Goal: Feedback & Contribution: Leave review/rating

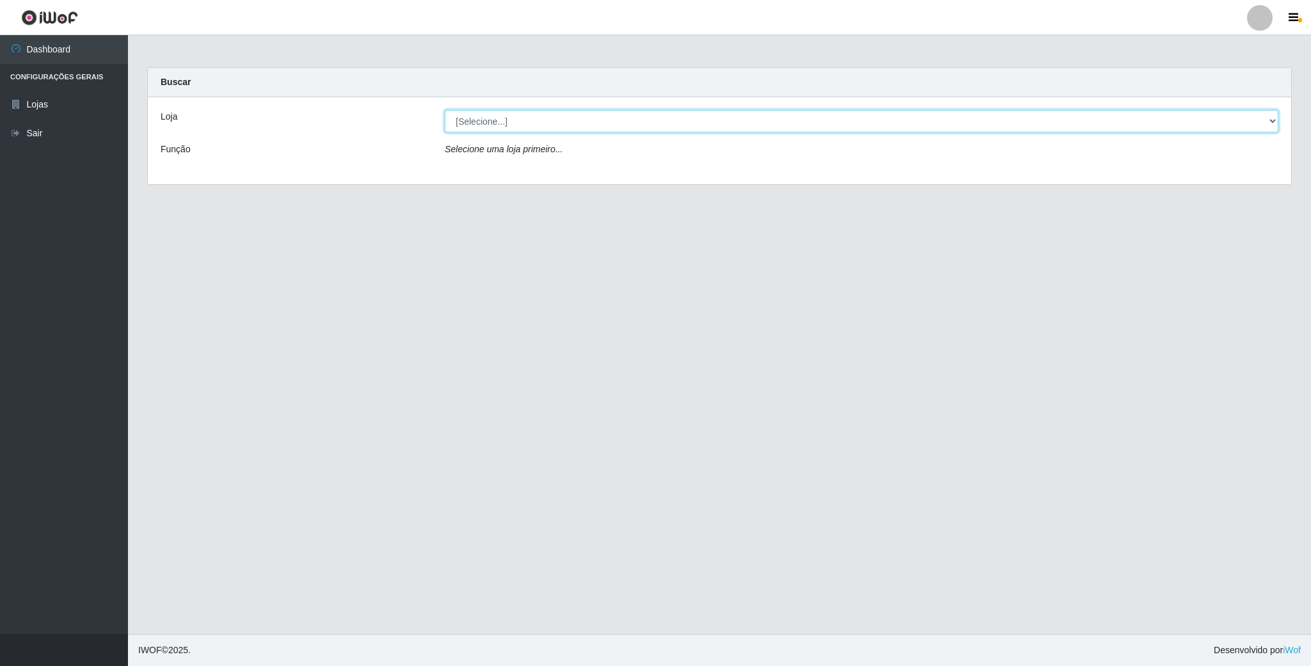
click at [1250, 125] on select "[Selecione...] SuperFácil Atacado - Emaús" at bounding box center [862, 121] width 834 height 22
select select "407"
click at [445, 110] on select "[Selecione...] SuperFácil Atacado - Emaús" at bounding box center [862, 121] width 834 height 22
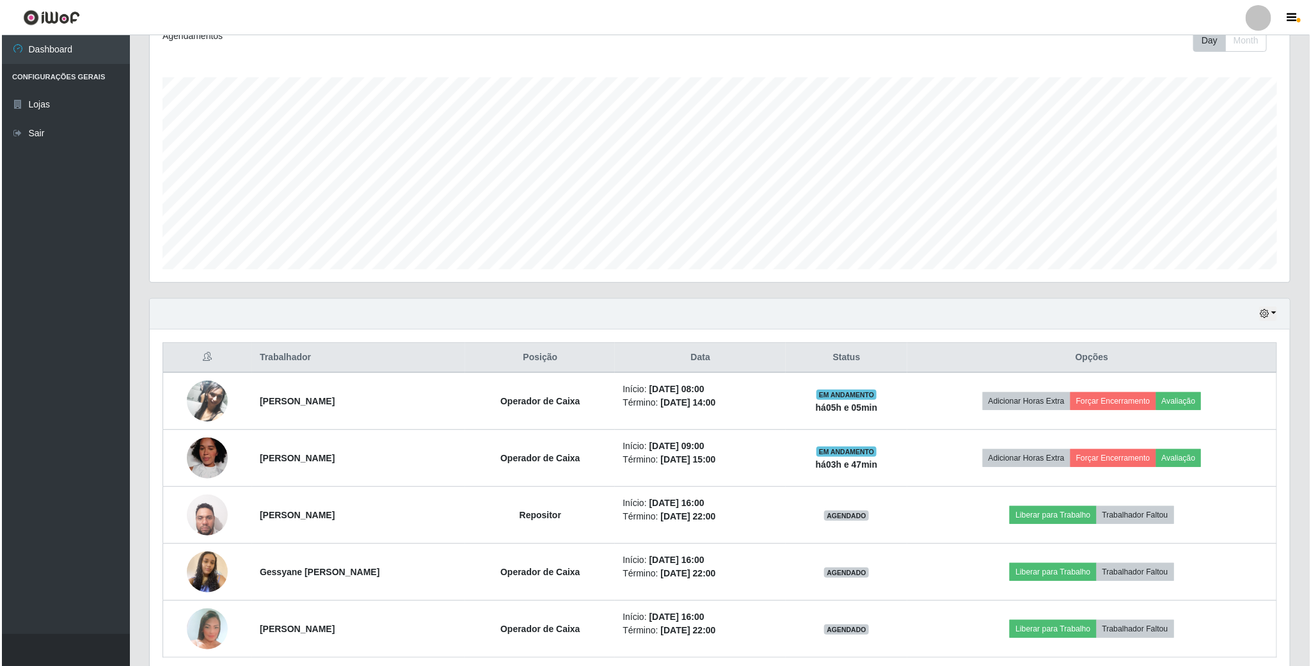
scroll to position [192, 0]
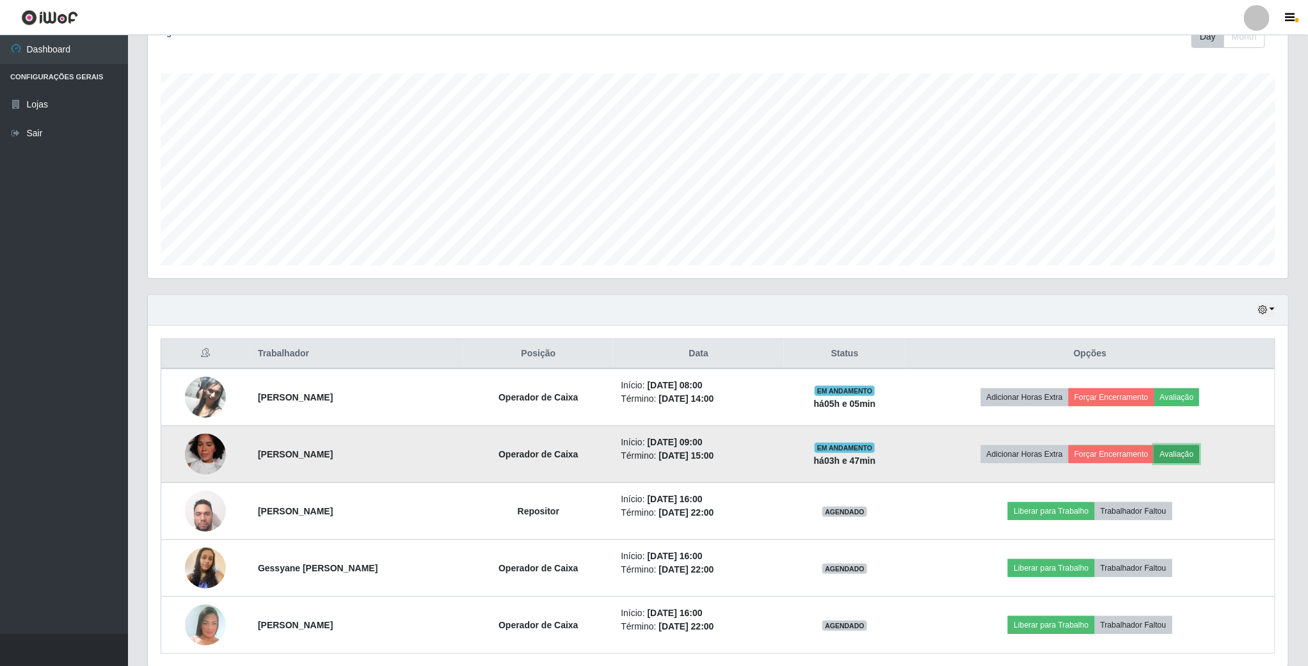
click at [1190, 457] on button "Avaliação" at bounding box center [1176, 454] width 45 height 18
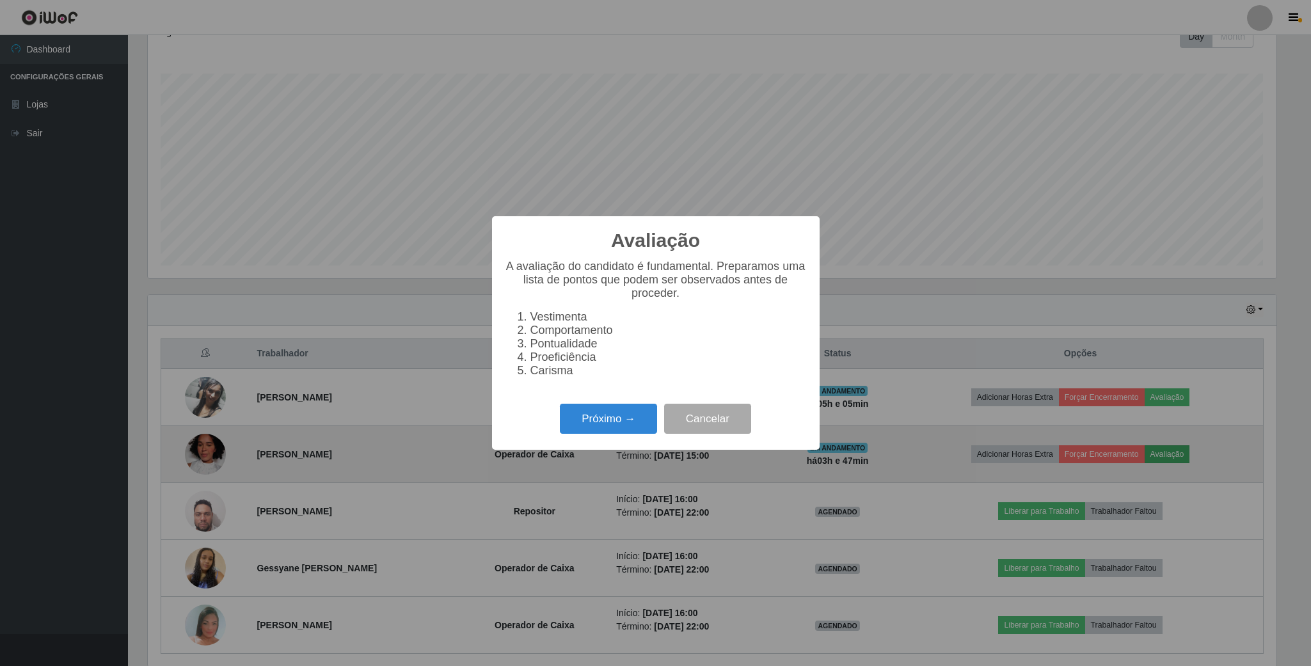
scroll to position [267, 1129]
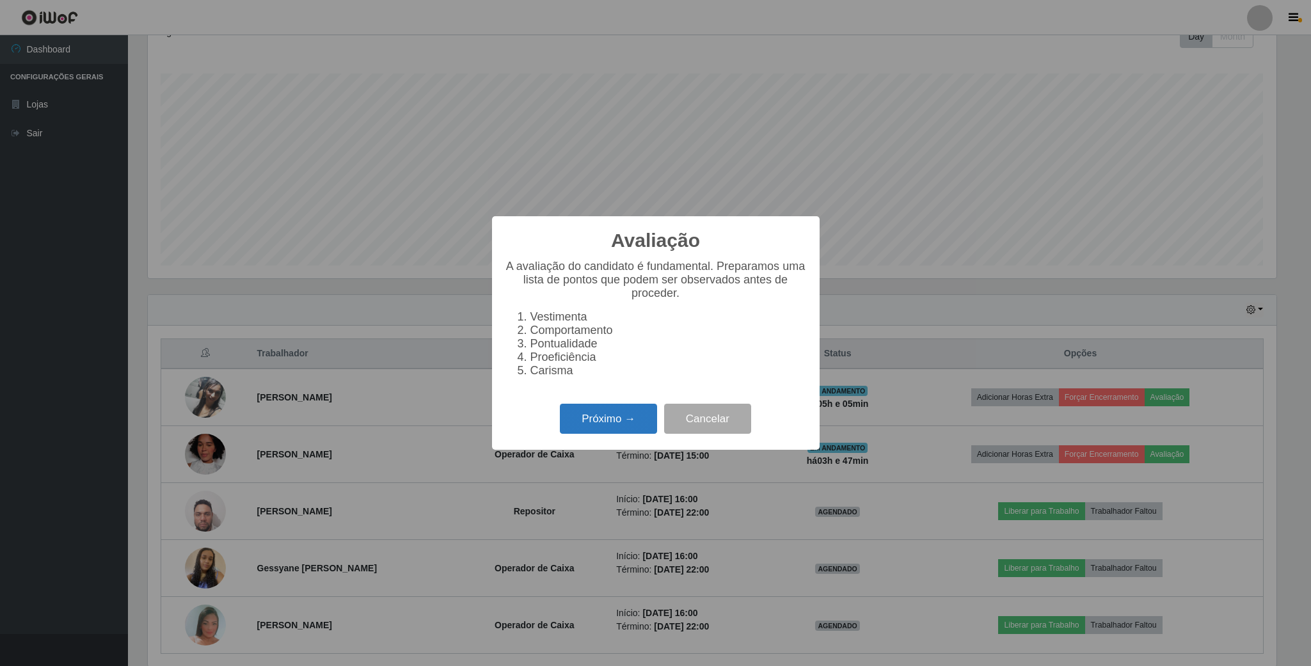
click at [628, 423] on button "Próximo →" at bounding box center [608, 419] width 97 height 30
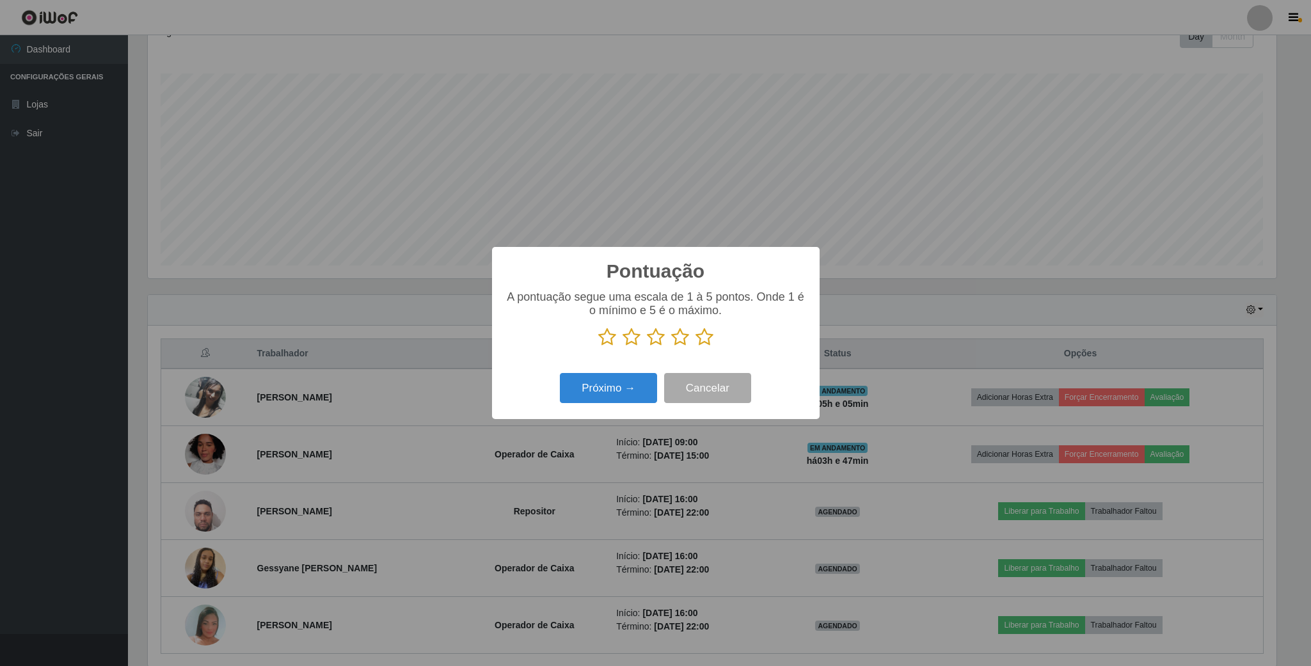
scroll to position [639631, 638769]
click at [603, 342] on icon at bounding box center [607, 337] width 18 height 19
click at [598, 347] on input "radio" at bounding box center [598, 347] width 0 height 0
click at [584, 386] on button "Próximo →" at bounding box center [608, 388] width 97 height 30
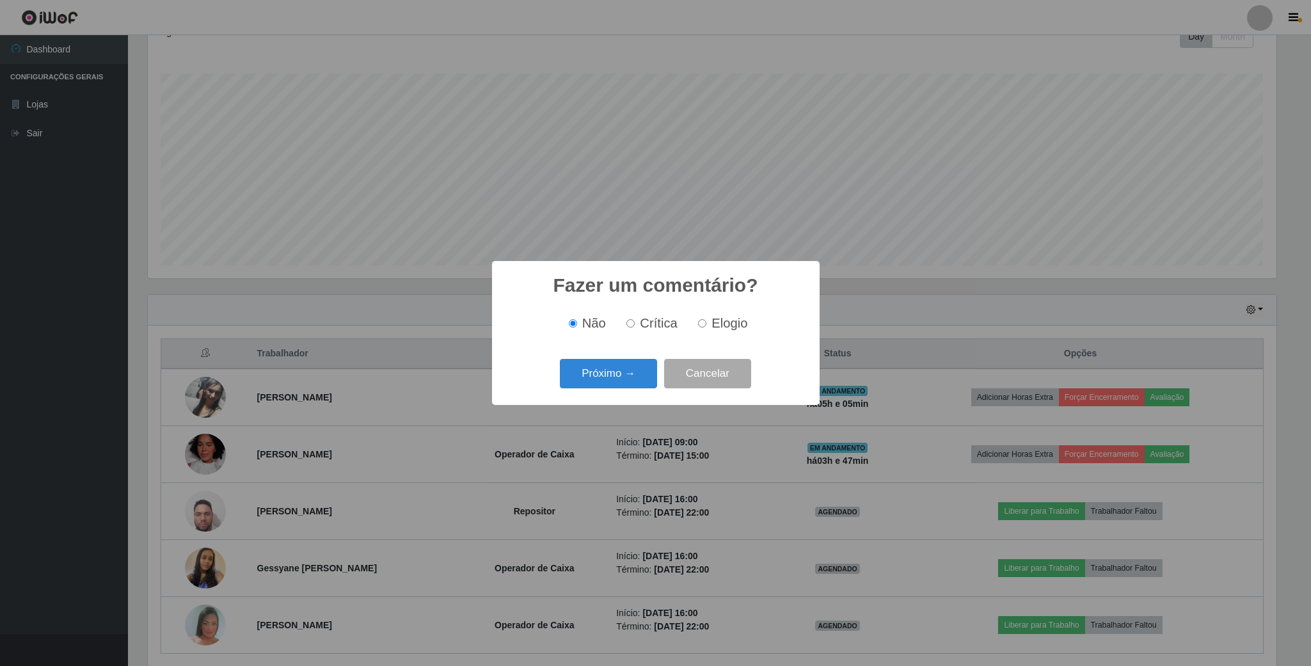
click at [633, 323] on input "Crítica" at bounding box center [630, 323] width 8 height 8
radio input "true"
click at [587, 363] on button "Próximo →" at bounding box center [608, 374] width 97 height 30
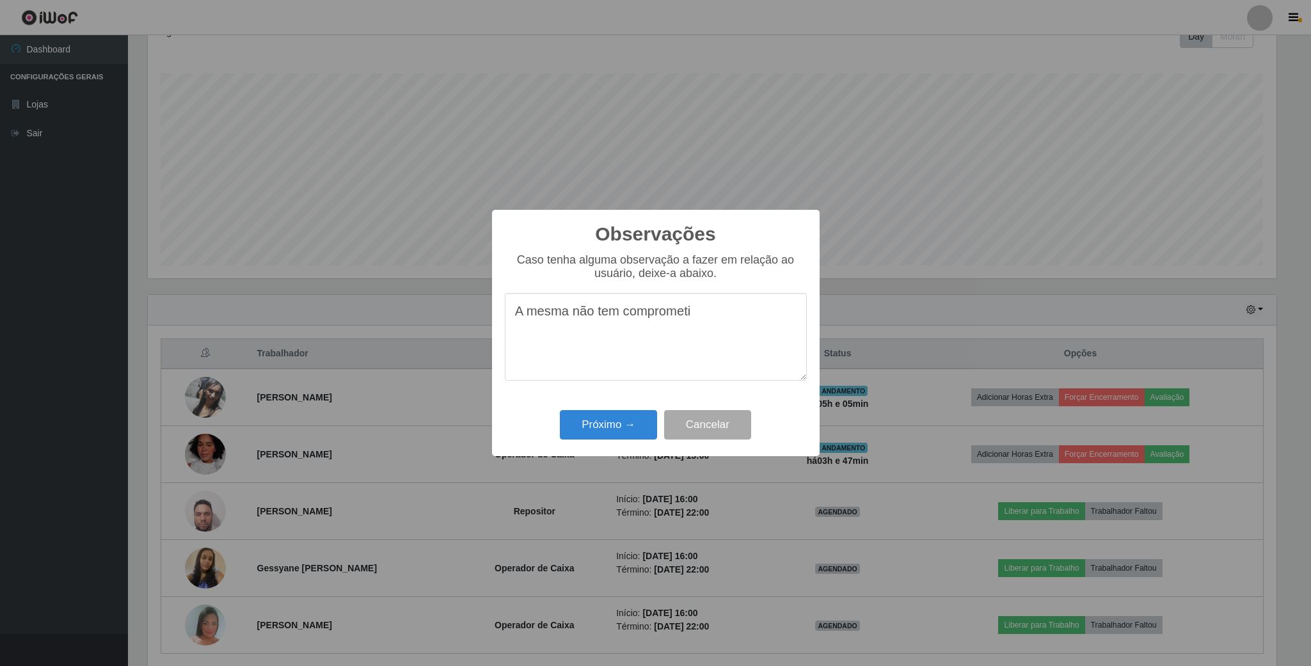
click at [715, 317] on textarea "A mesma não tem comprometi" at bounding box center [656, 337] width 302 height 88
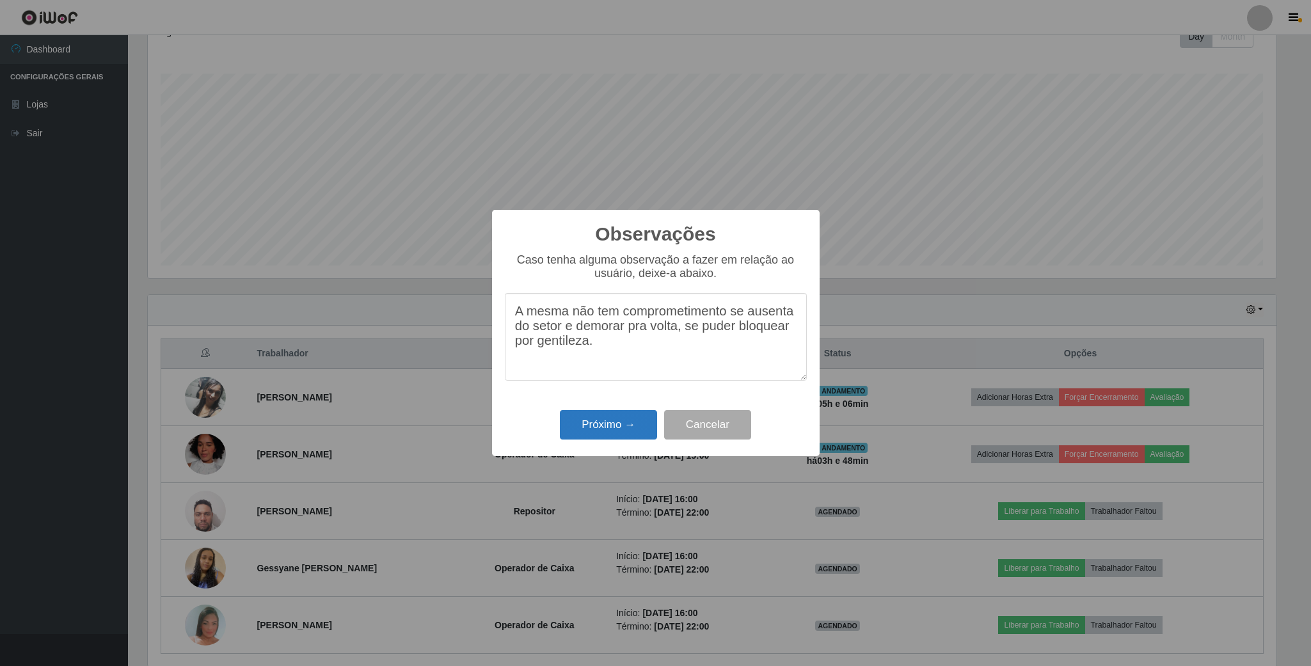
type textarea "A mesma não tem comprometimento se ausenta do setor e demorar pra volta, se pud…"
click at [590, 415] on button "Próximo →" at bounding box center [608, 425] width 97 height 30
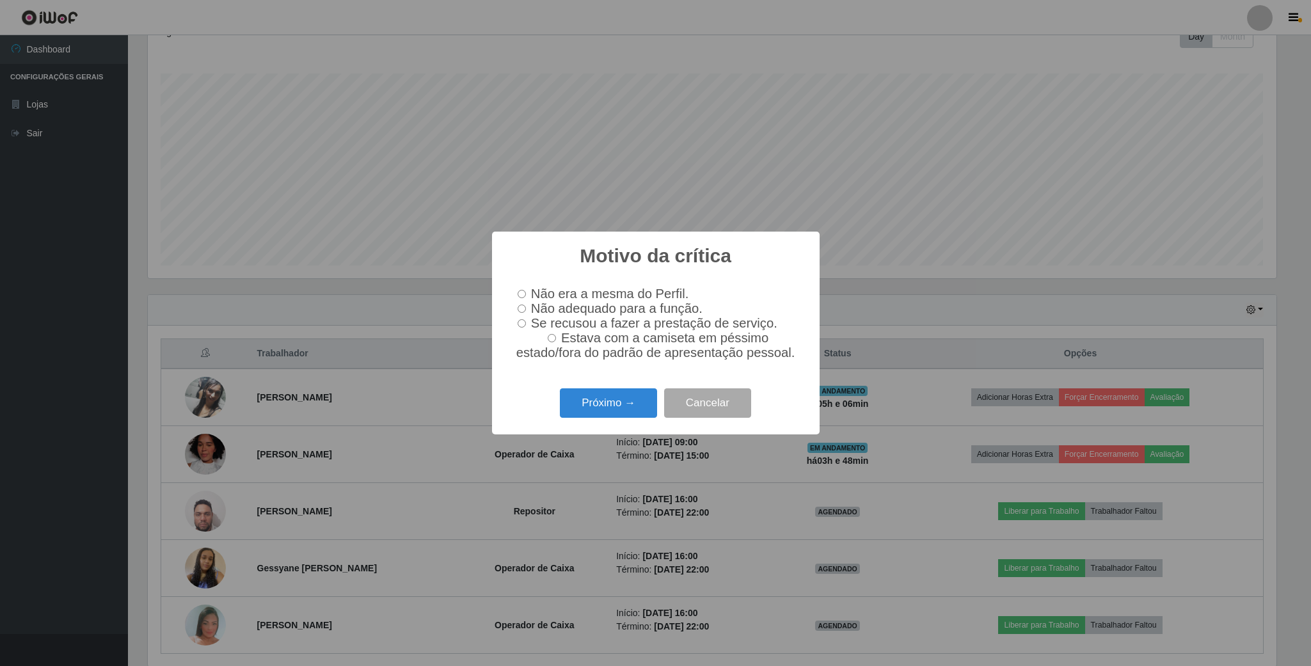
click at [525, 310] on input "Não adequado para a função." at bounding box center [522, 309] width 8 height 8
radio input "true"
click at [607, 402] on button "Próximo →" at bounding box center [608, 403] width 97 height 30
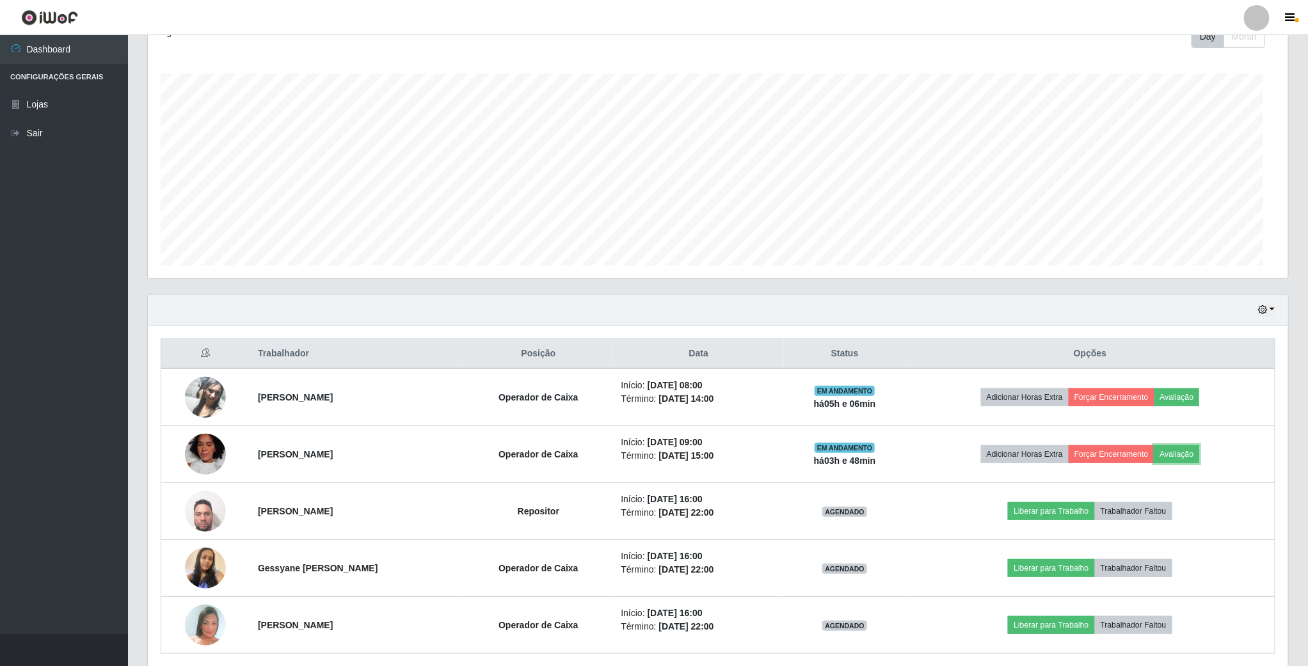
scroll to position [267, 1139]
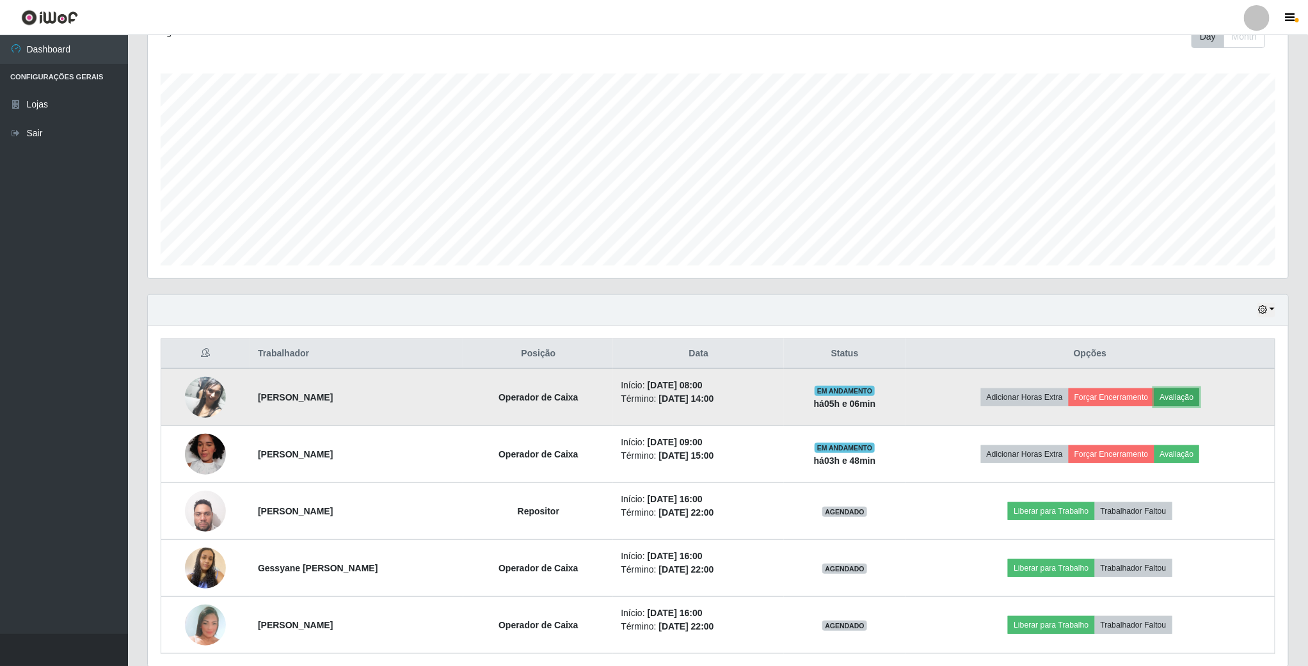
click at [1197, 394] on button "Avaliação" at bounding box center [1176, 397] width 45 height 18
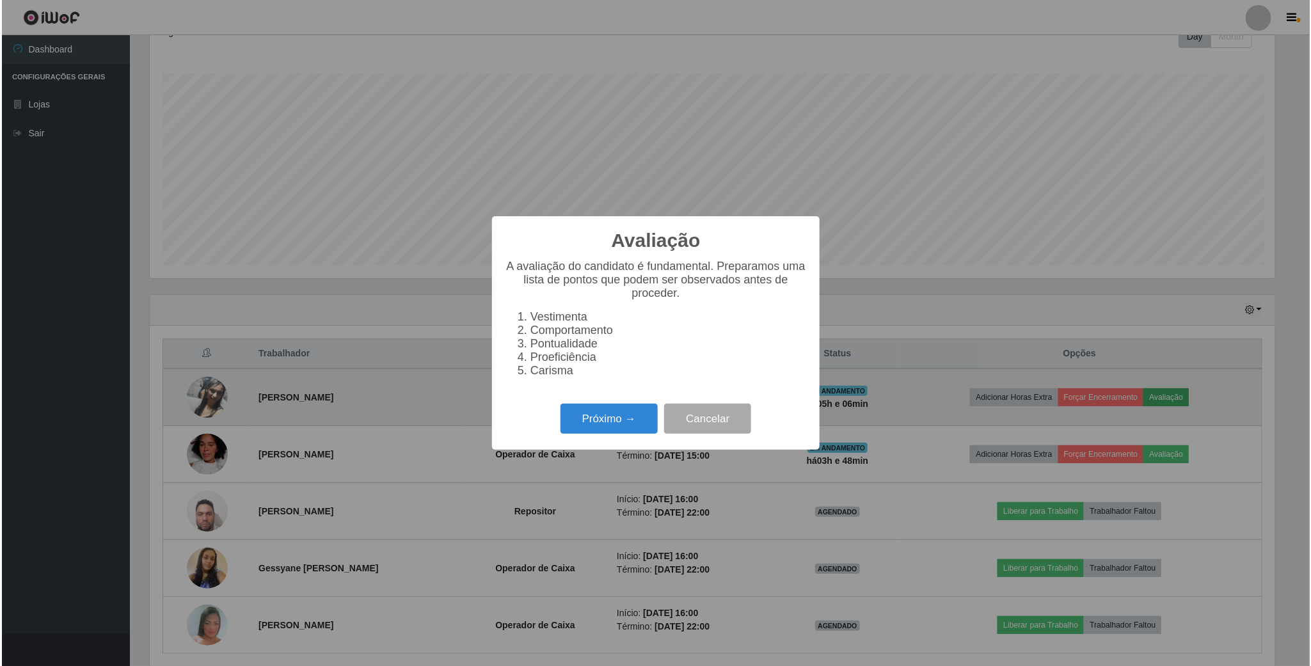
scroll to position [267, 1129]
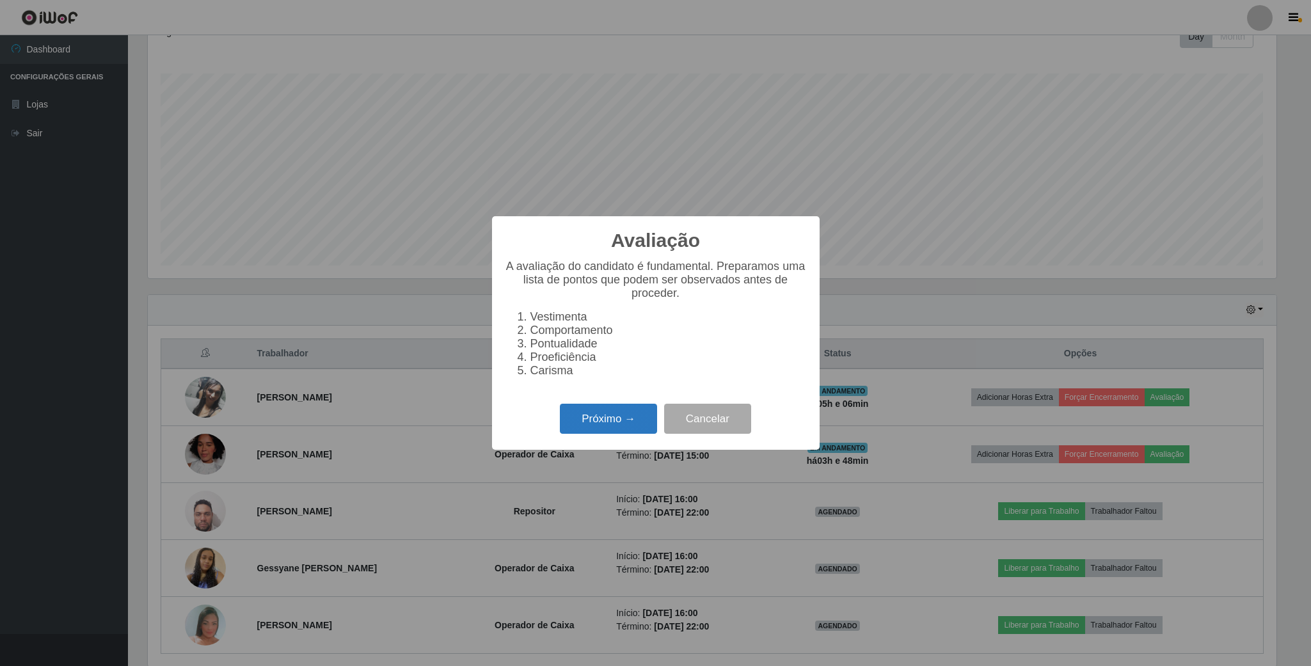
click at [603, 431] on button "Próximo →" at bounding box center [608, 419] width 97 height 30
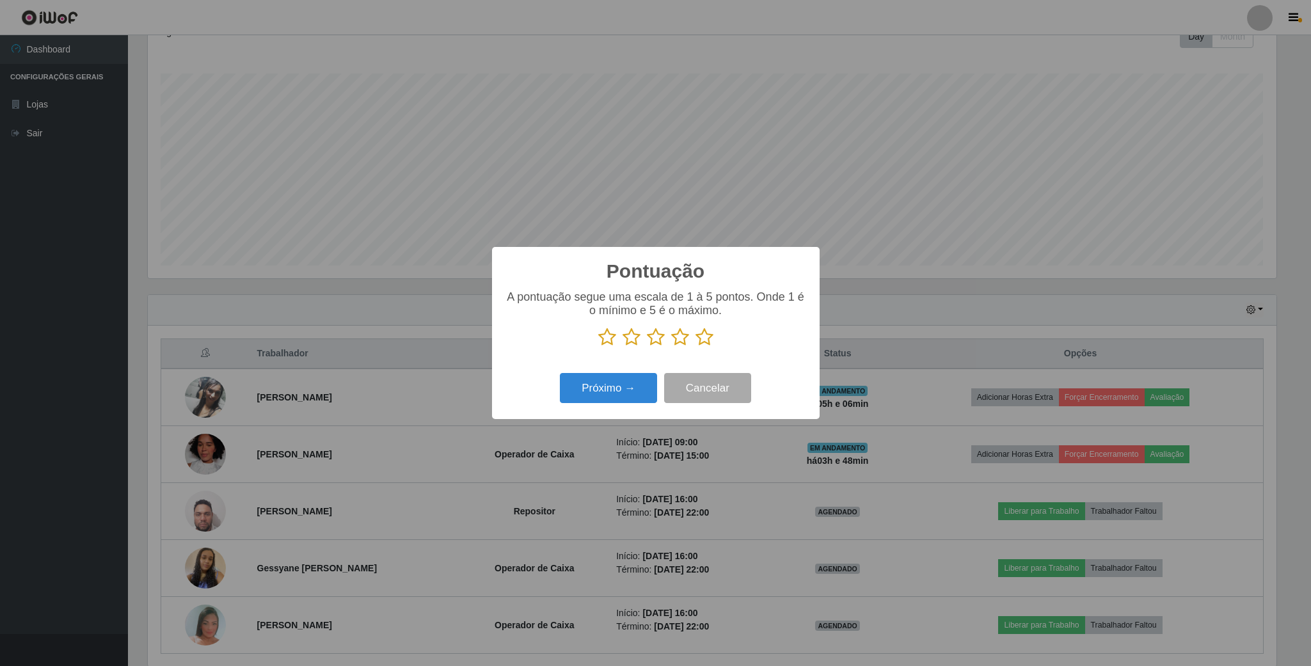
scroll to position [639631, 638769]
click at [607, 342] on icon at bounding box center [607, 337] width 18 height 19
click at [598, 347] on input "radio" at bounding box center [598, 347] width 0 height 0
click at [601, 386] on button "Próximo →" at bounding box center [608, 388] width 97 height 30
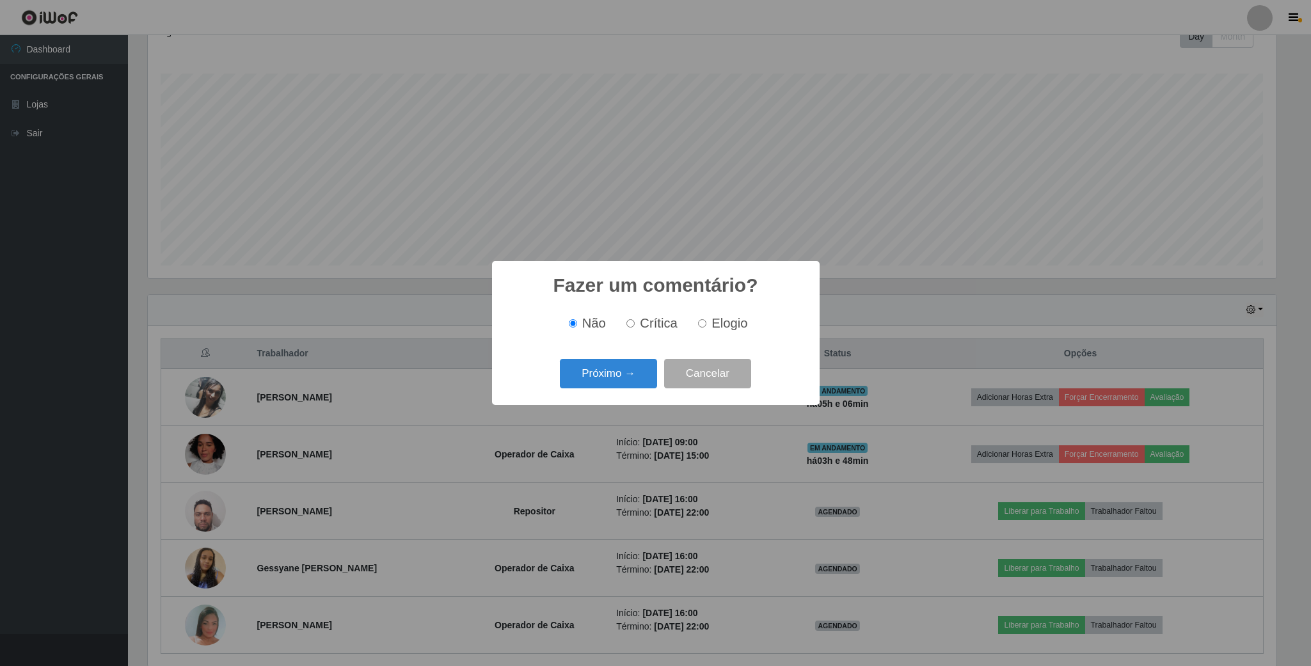
click at [630, 327] on input "Crítica" at bounding box center [630, 323] width 8 height 8
radio input "true"
click at [621, 374] on button "Próximo →" at bounding box center [608, 374] width 97 height 30
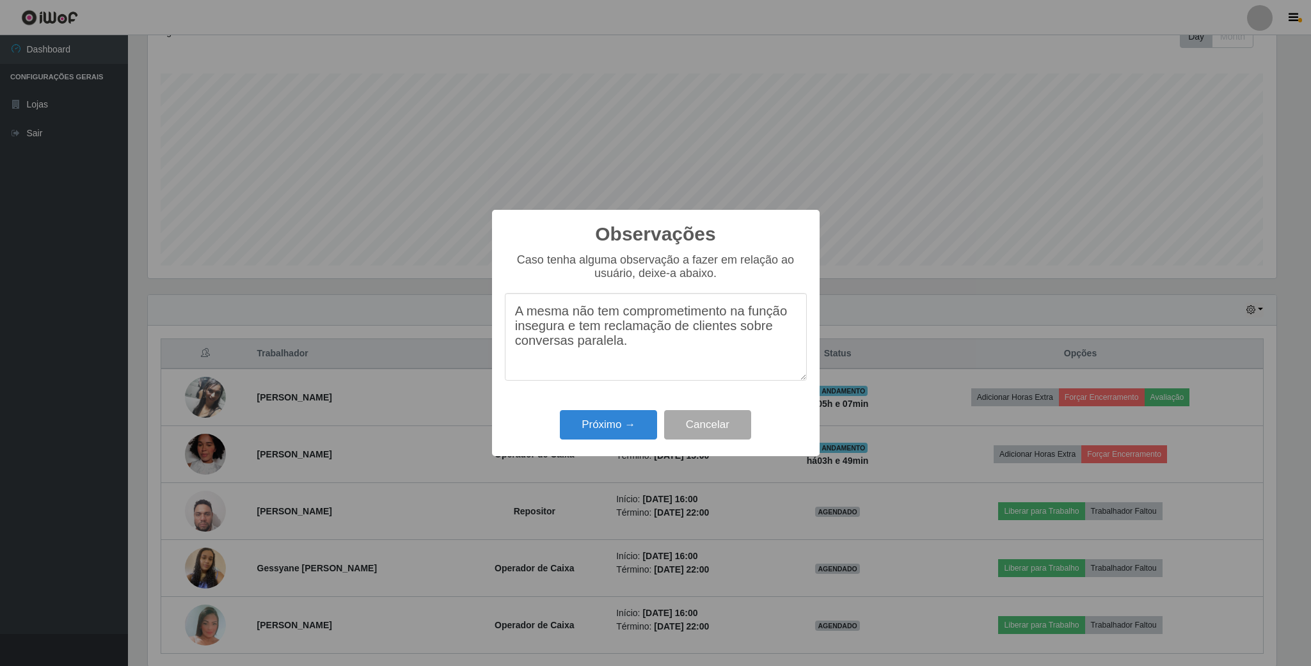
click at [660, 351] on textarea "A mesma não tem comprometimento na função insegura e tem reclamação de clientes…" at bounding box center [656, 337] width 302 height 88
type textarea "A mesma não tem comprometimento na função insegura e tem reclamação de clientes…"
click at [626, 417] on button "Próximo →" at bounding box center [608, 425] width 97 height 30
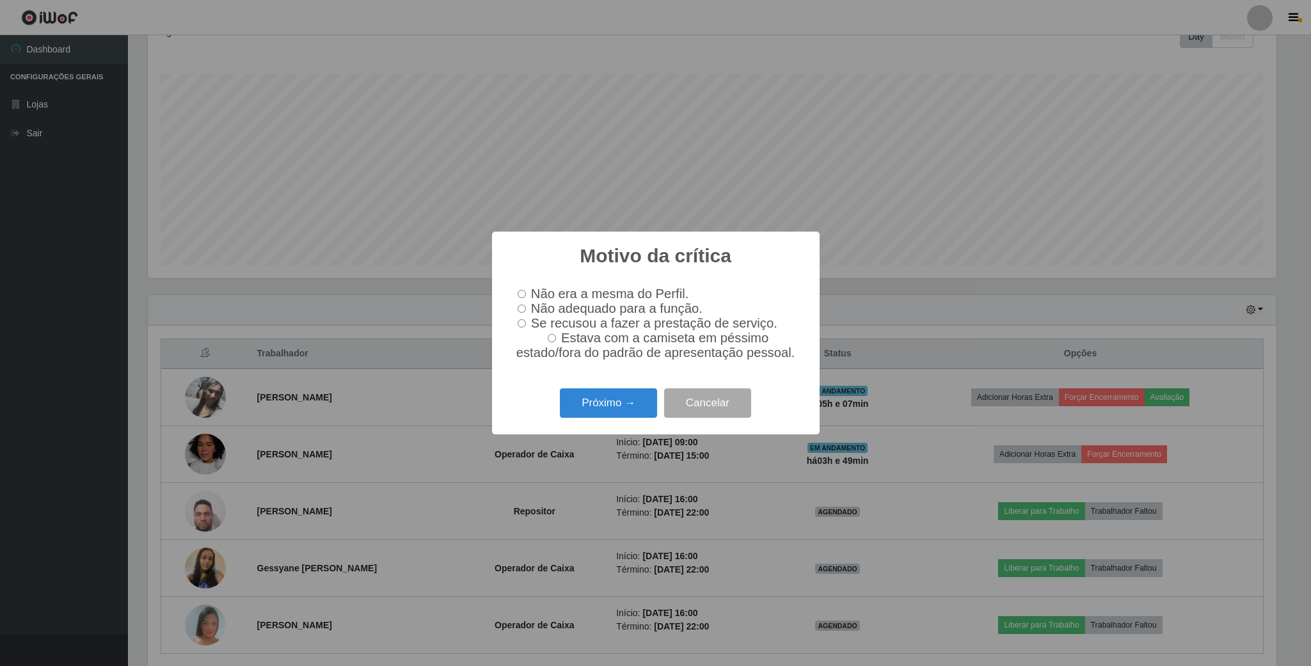
click at [521, 305] on input "Não adequado para a função." at bounding box center [522, 309] width 8 height 8
radio input "true"
click at [589, 407] on button "Próximo →" at bounding box center [608, 403] width 97 height 30
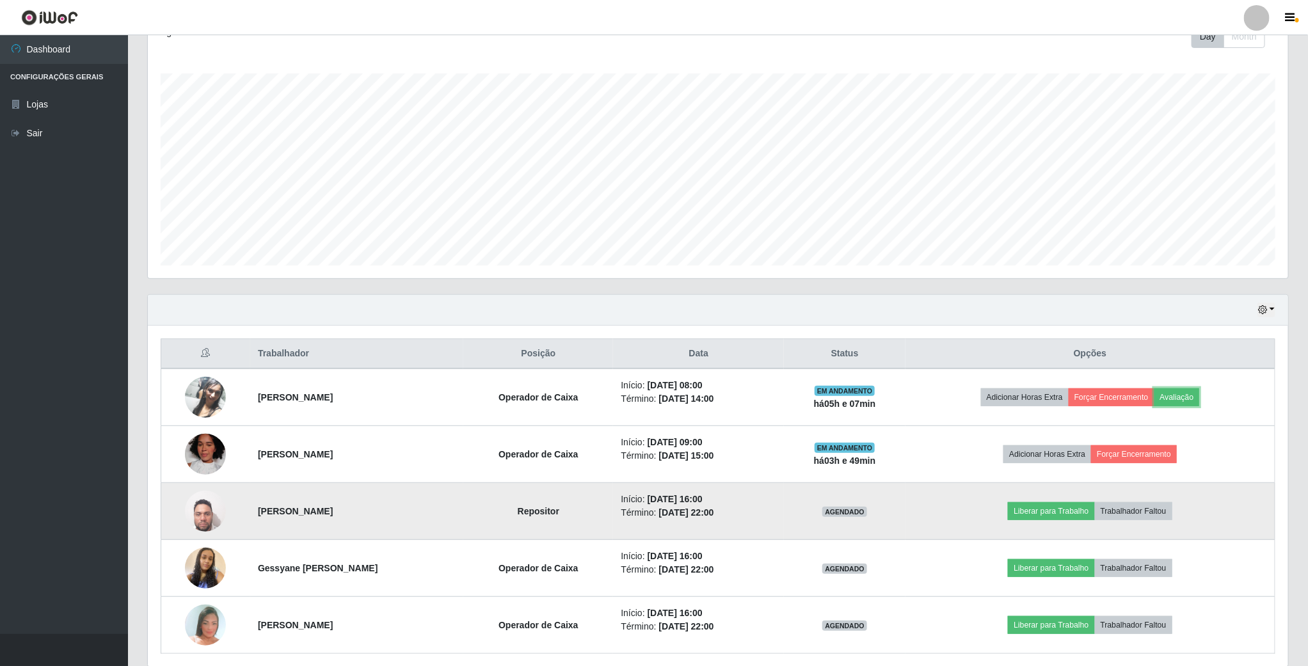
scroll to position [246, 0]
